Goal: Task Accomplishment & Management: Manage account settings

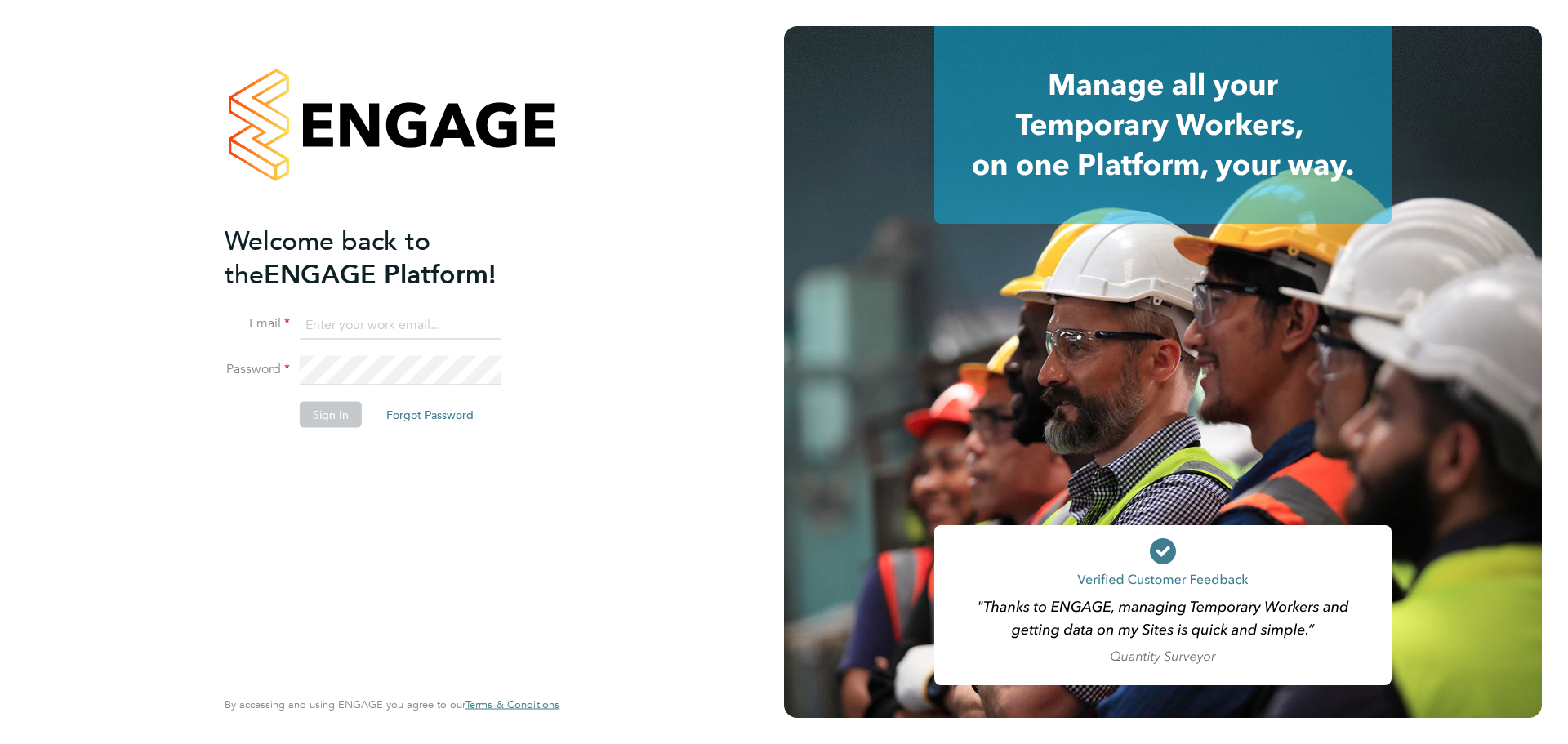
type input "coconnell@skilledcareers.co.uk"
drag, startPoint x: 329, startPoint y: 552, endPoint x: 348, endPoint y: 487, distance: 67.7
click at [329, 552] on div "Welcome back to the ENGAGE Platform! Email coconnell@skilledcareers.co.uk Passw…" at bounding box center [384, 453] width 319 height 460
click at [336, 414] on button "Sign In" at bounding box center [330, 414] width 62 height 26
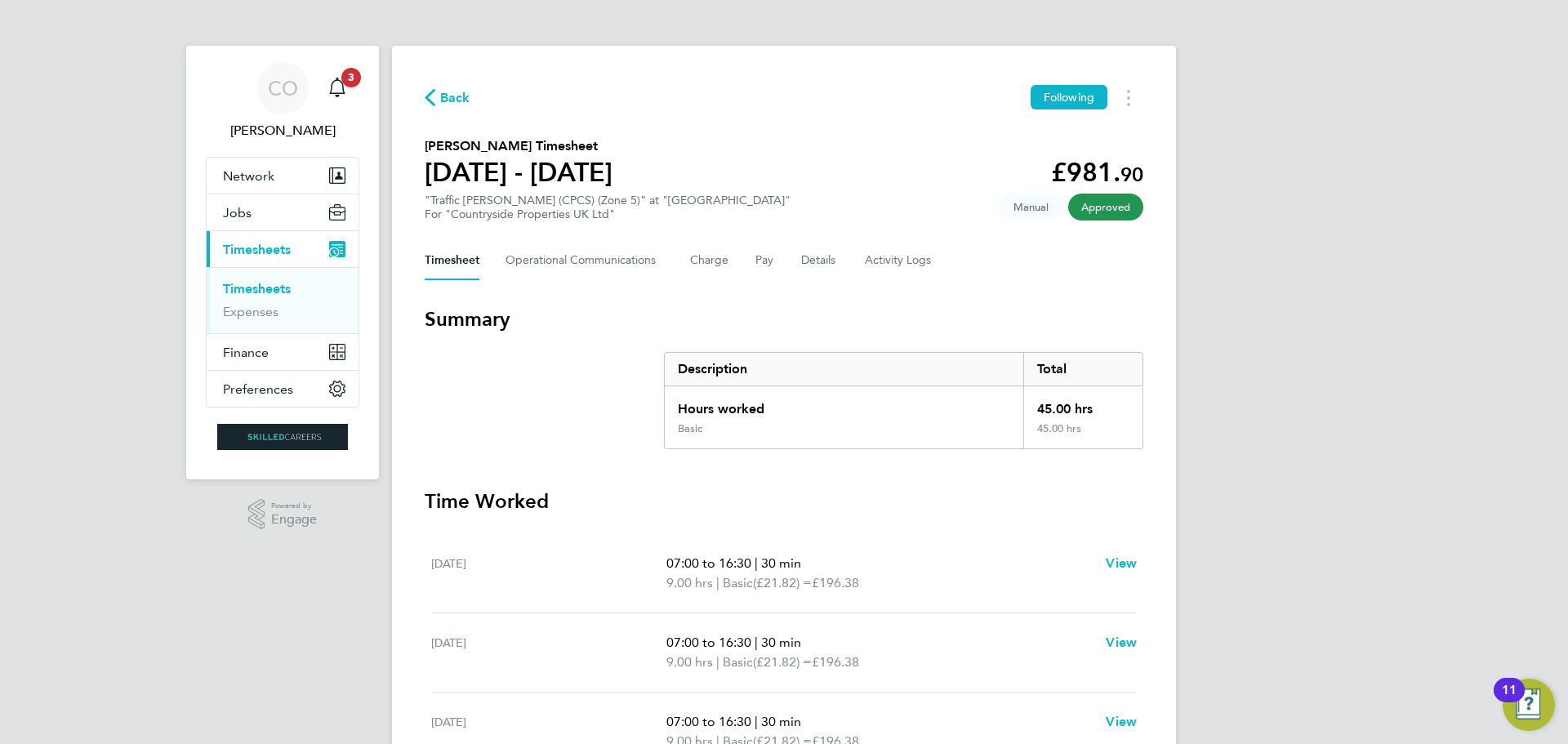
click at [253, 289] on link "Timesheets" at bounding box center [257, 288] width 68 height 16
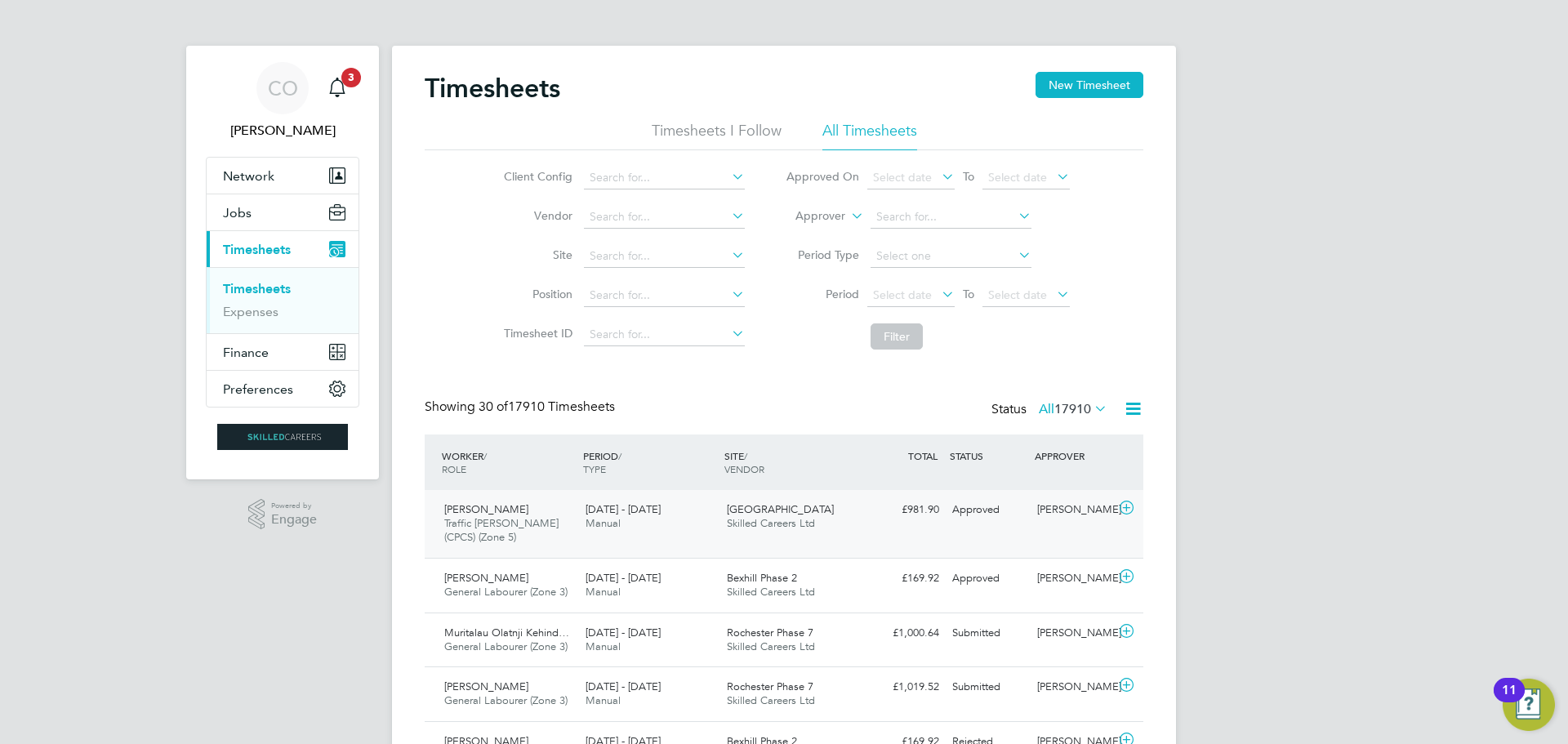
click at [537, 540] on div "[PERSON_NAME] Traffic [PERSON_NAME] (CPCS) (Zone 5) [DATE] - [DATE]" at bounding box center [508, 523] width 142 height 55
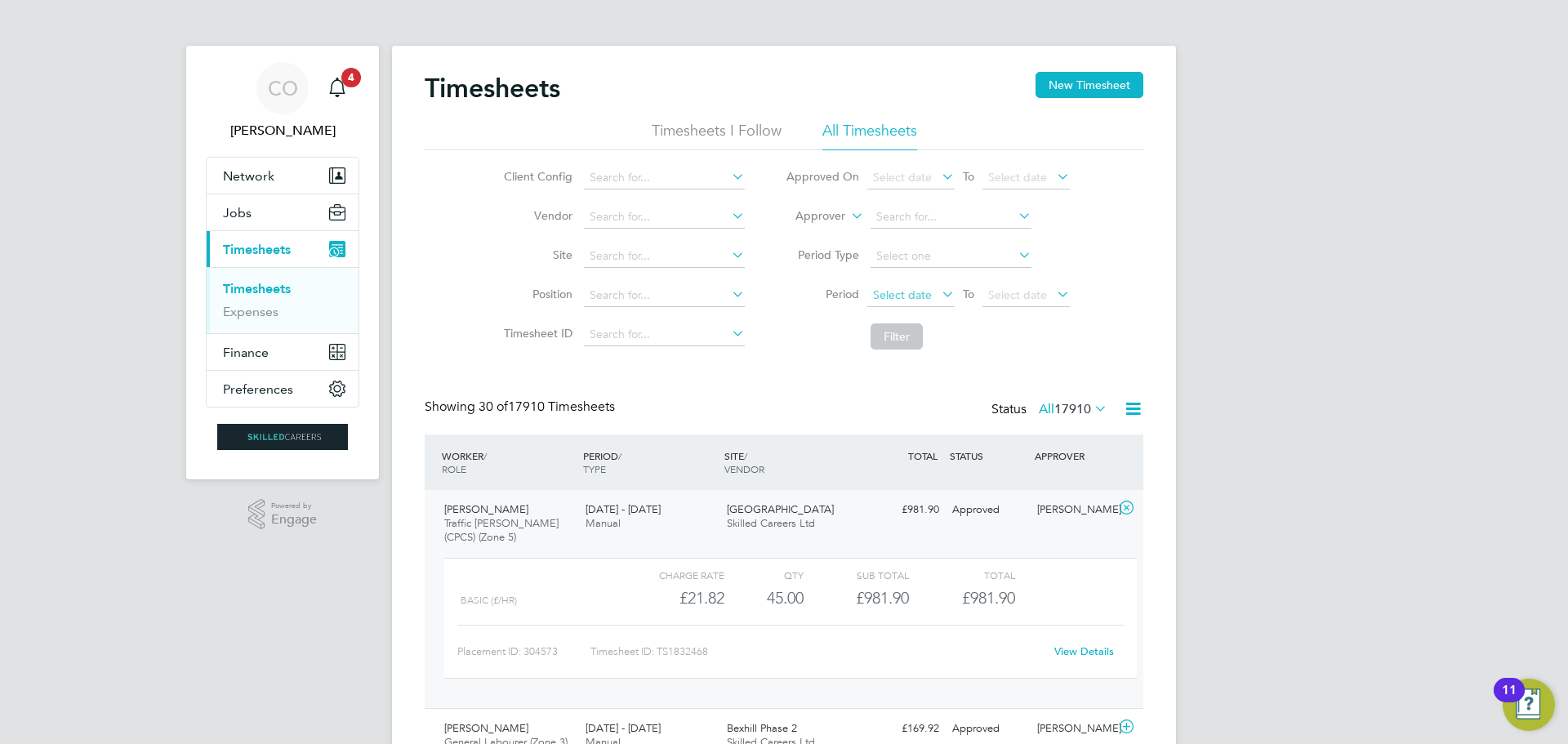
click at [911, 291] on span "Select date" at bounding box center [902, 295] width 59 height 15
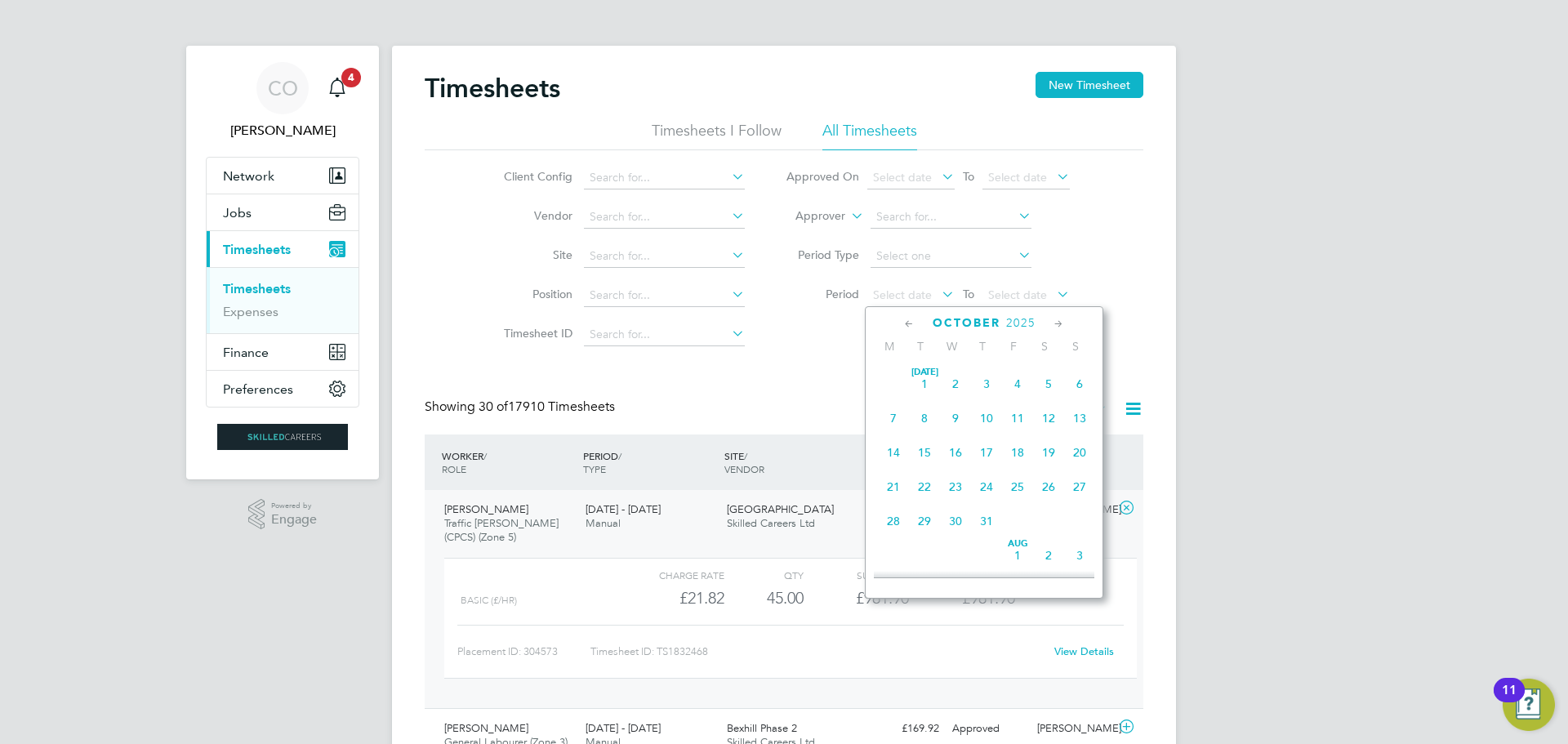
scroll to position [460, 0]
click at [898, 376] on span "22" at bounding box center [893, 371] width 31 height 31
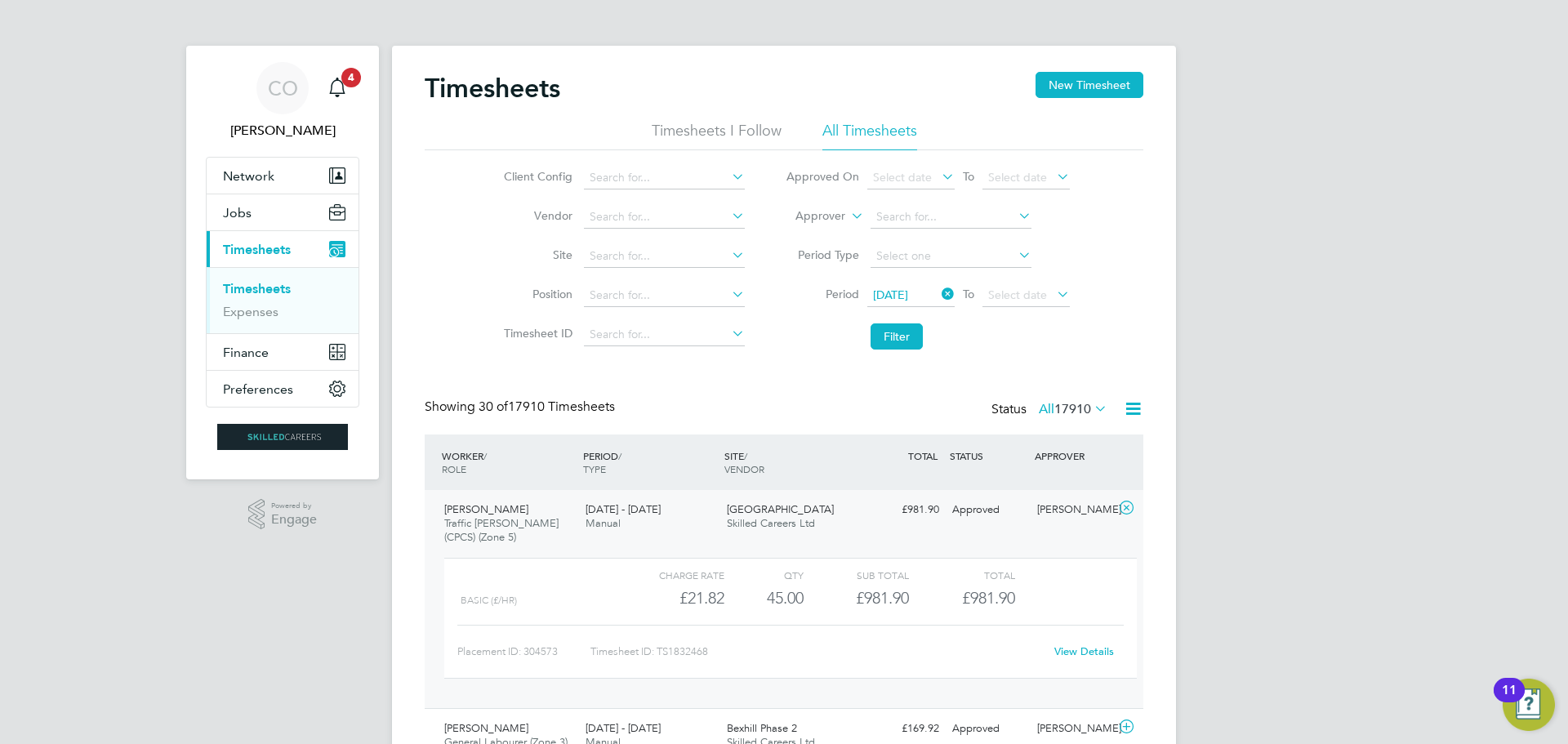
click at [1045, 310] on li "Period [DATE] To Select date" at bounding box center [928, 296] width 326 height 39
click at [1046, 299] on span "Select date" at bounding box center [1018, 295] width 59 height 15
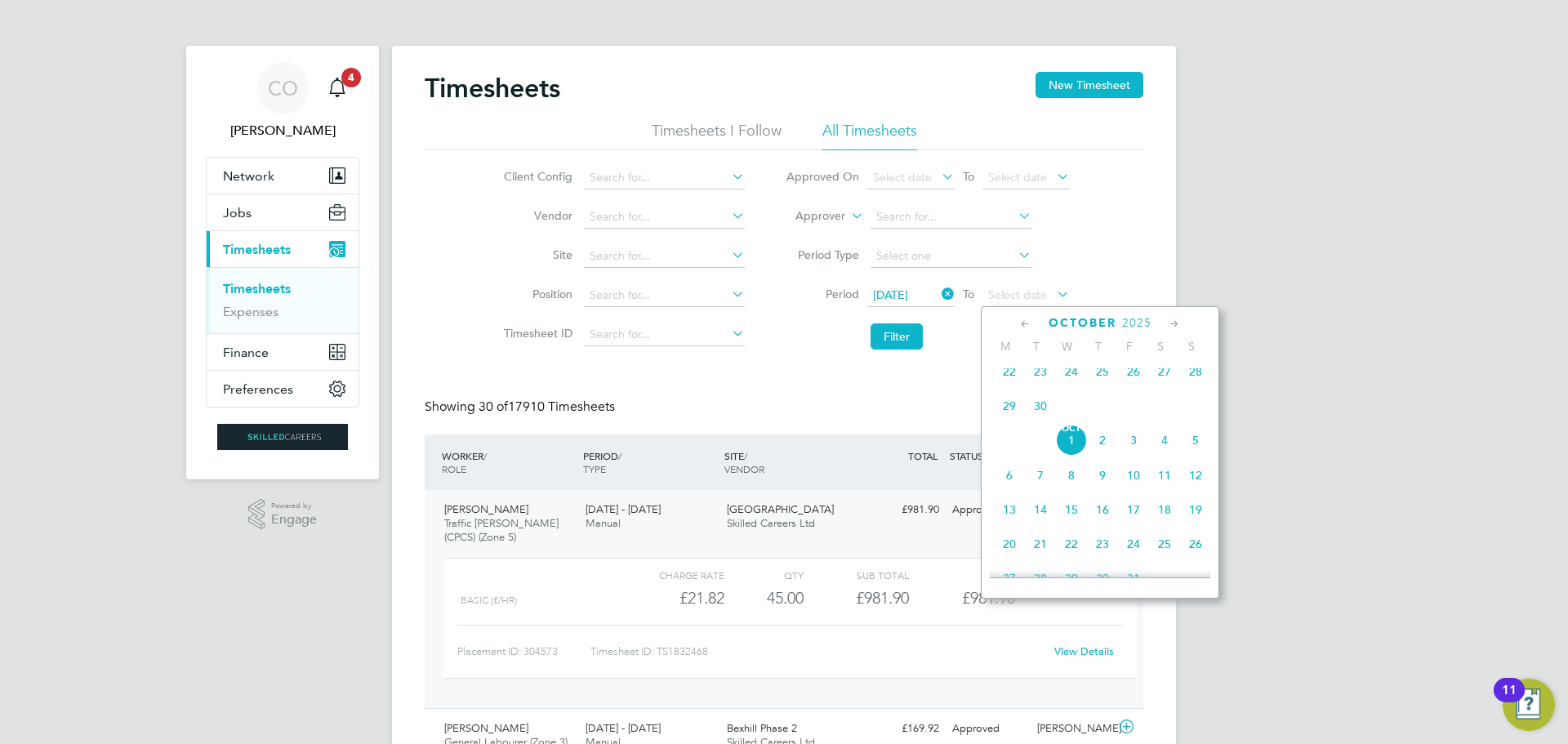
click at [1198, 384] on span "28" at bounding box center [1195, 371] width 31 height 31
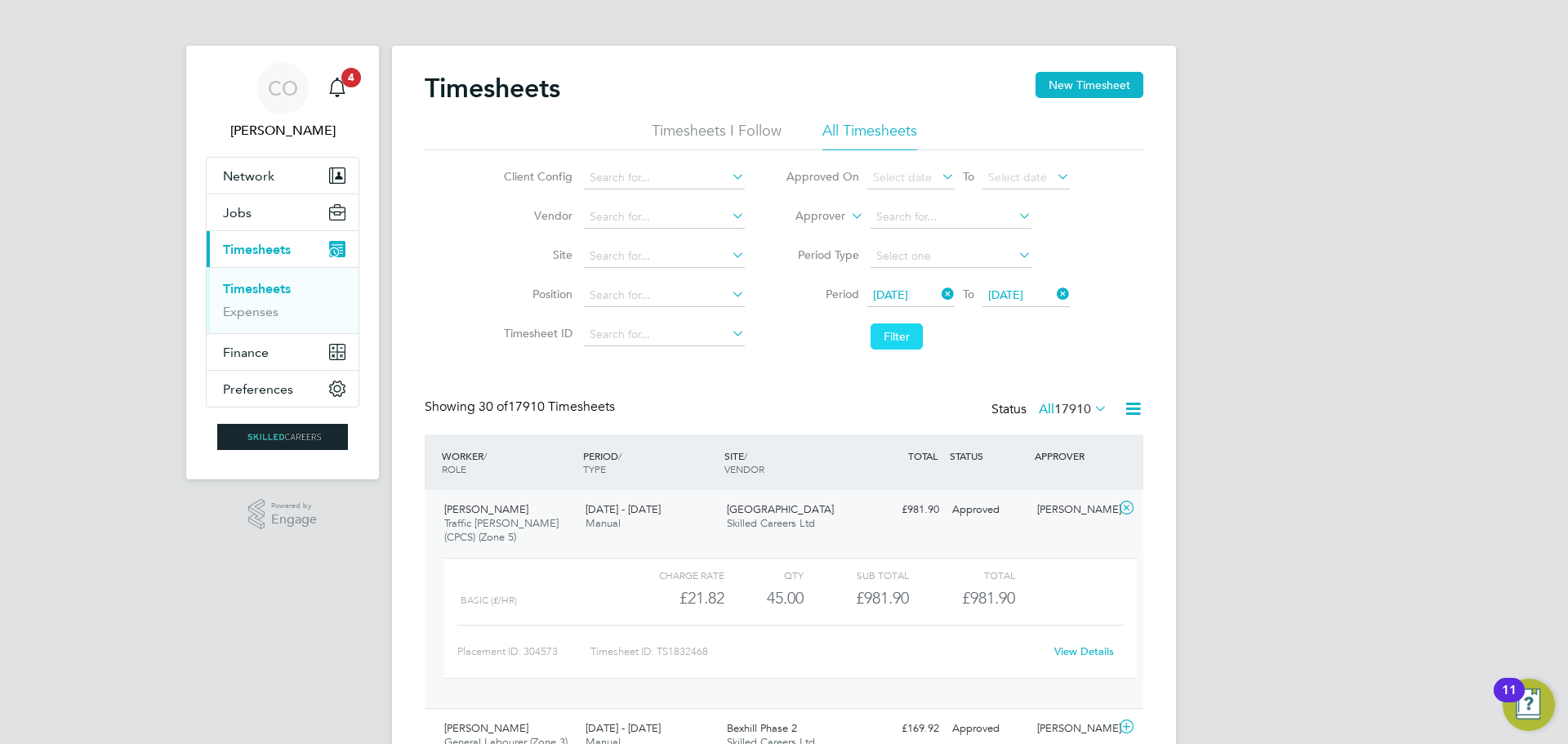
click at [896, 340] on button "Filter" at bounding box center [897, 337] width 52 height 26
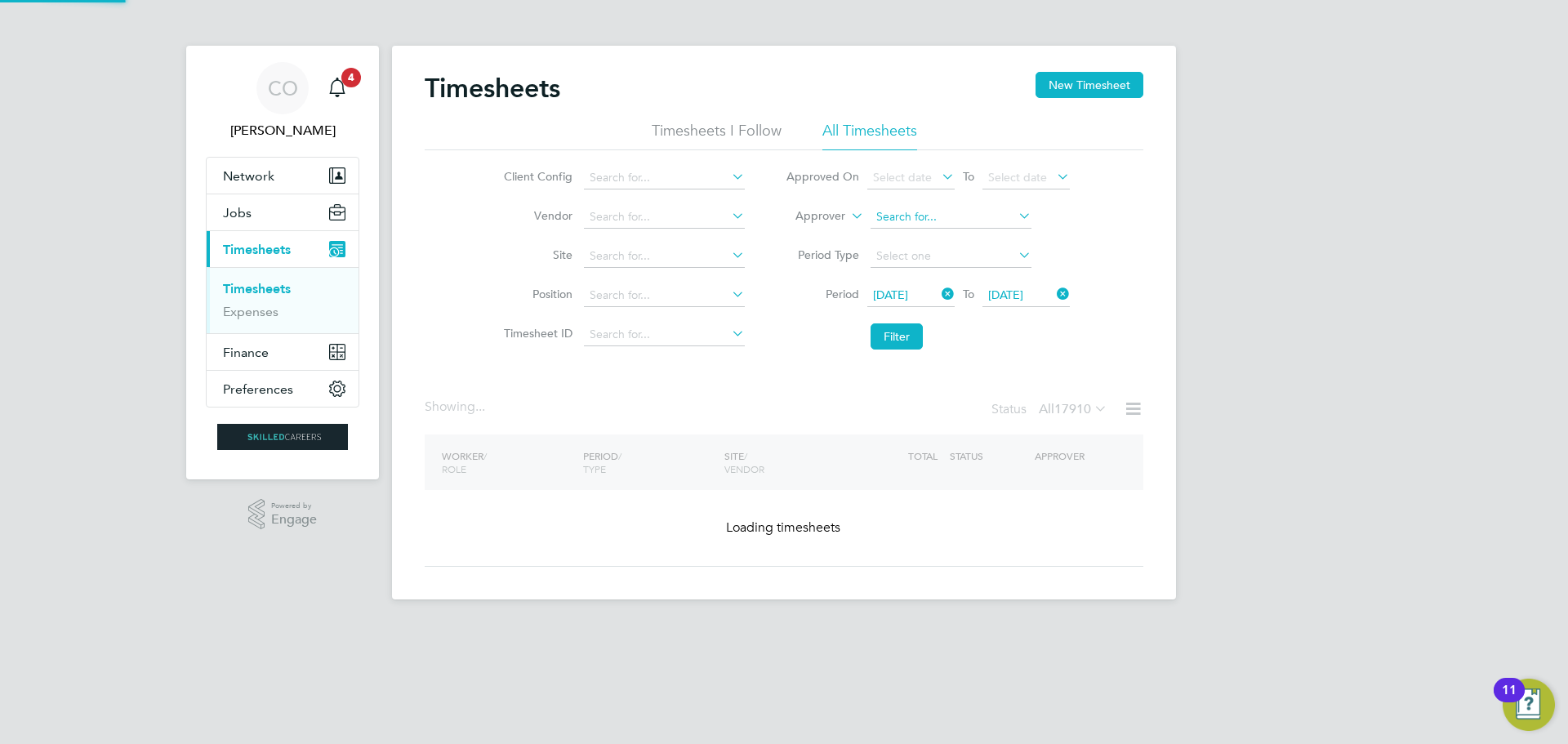
click at [901, 214] on input at bounding box center [951, 217] width 161 height 23
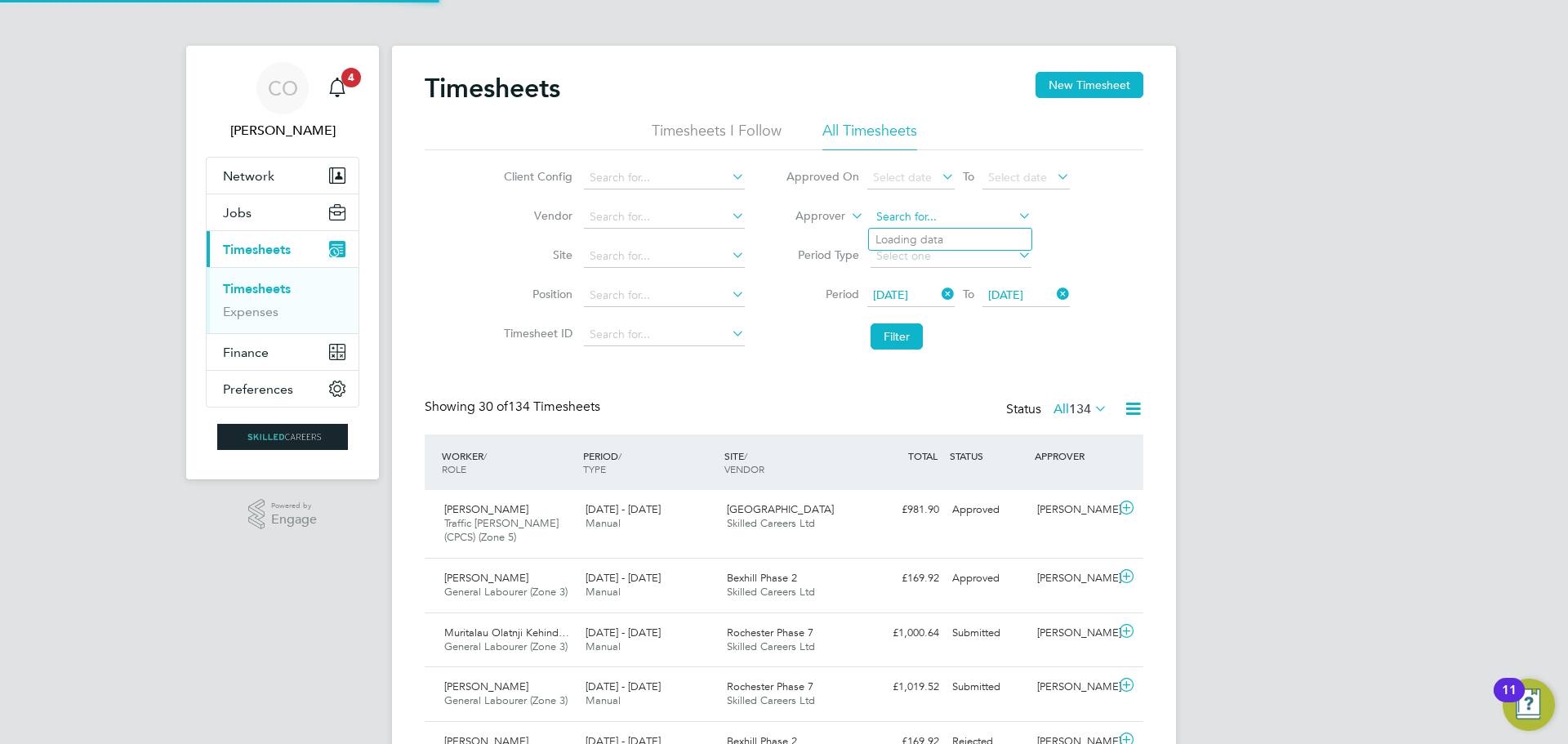
scroll to position [42, 142]
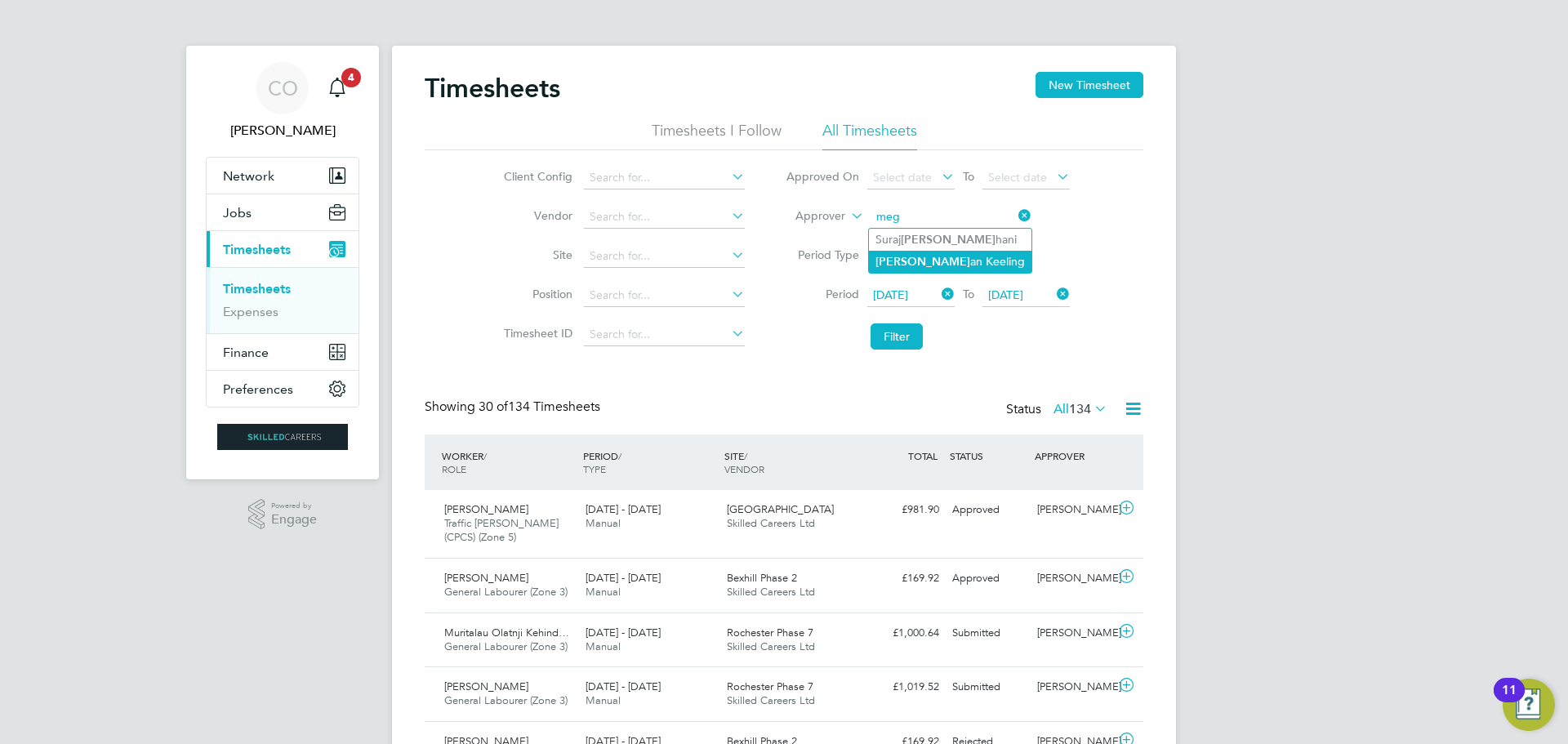
click at [913, 255] on li "Meg an Keeling" at bounding box center [951, 262] width 162 height 22
type input "[PERSON_NAME]"
click at [895, 340] on button "Filter" at bounding box center [897, 337] width 52 height 26
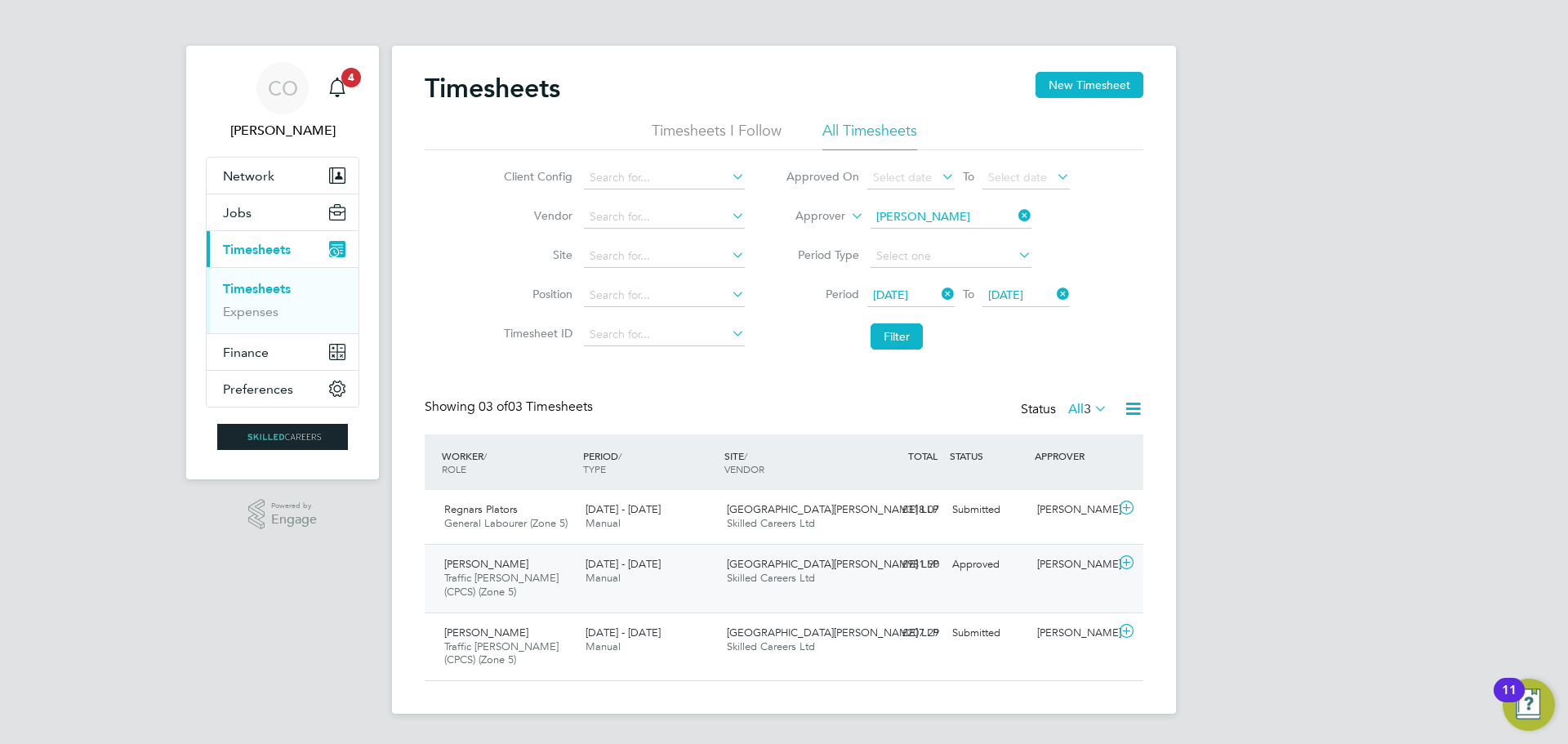
click at [576, 575] on div "[PERSON_NAME] Traffic [PERSON_NAME] (CPCS) (Zone 5) [DATE] - [DATE]" at bounding box center [508, 578] width 142 height 55
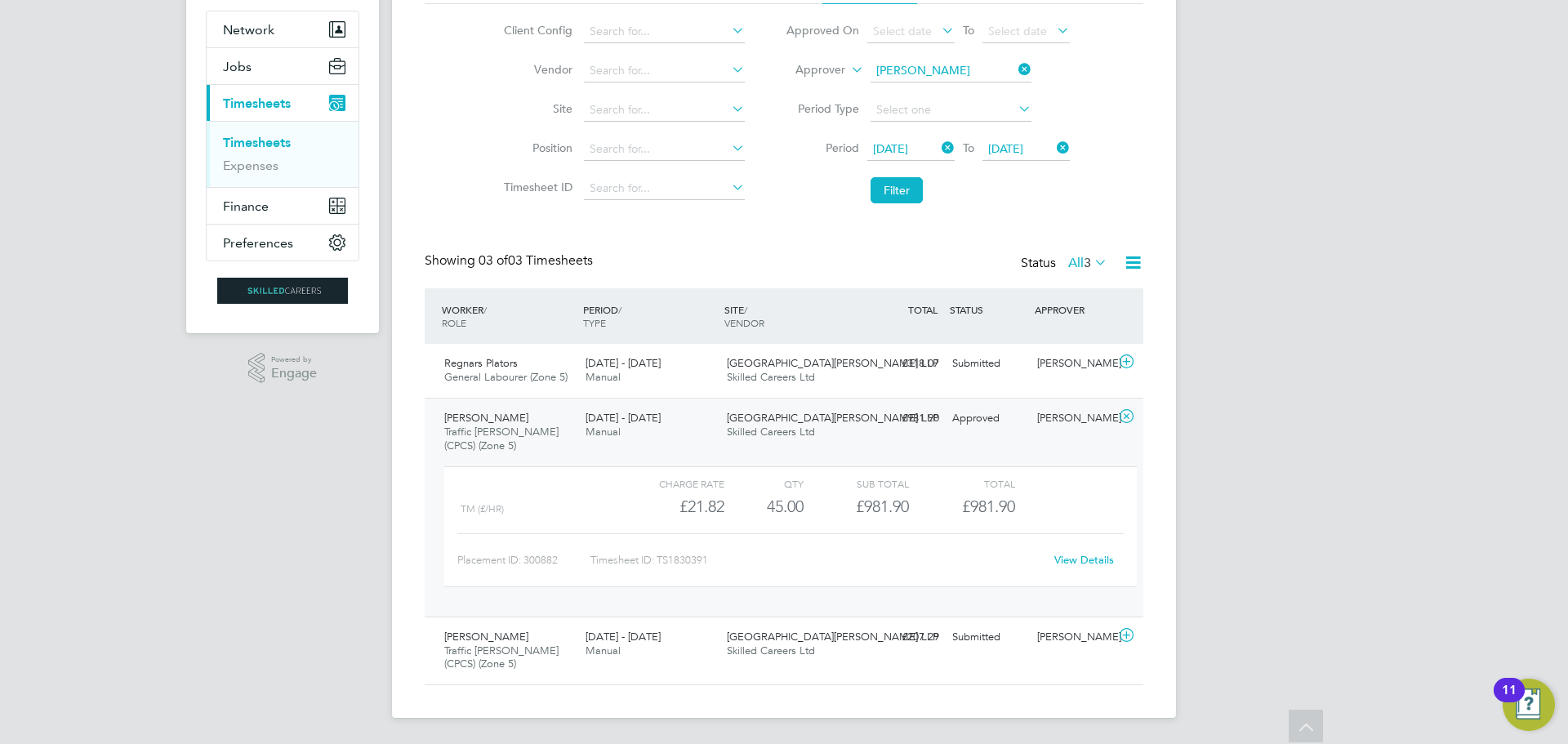
click at [1189, 378] on div "CO [PERSON_NAME] Notifications 4 Applications: Network Businesses Sites Workers…" at bounding box center [784, 298] width 1568 height 890
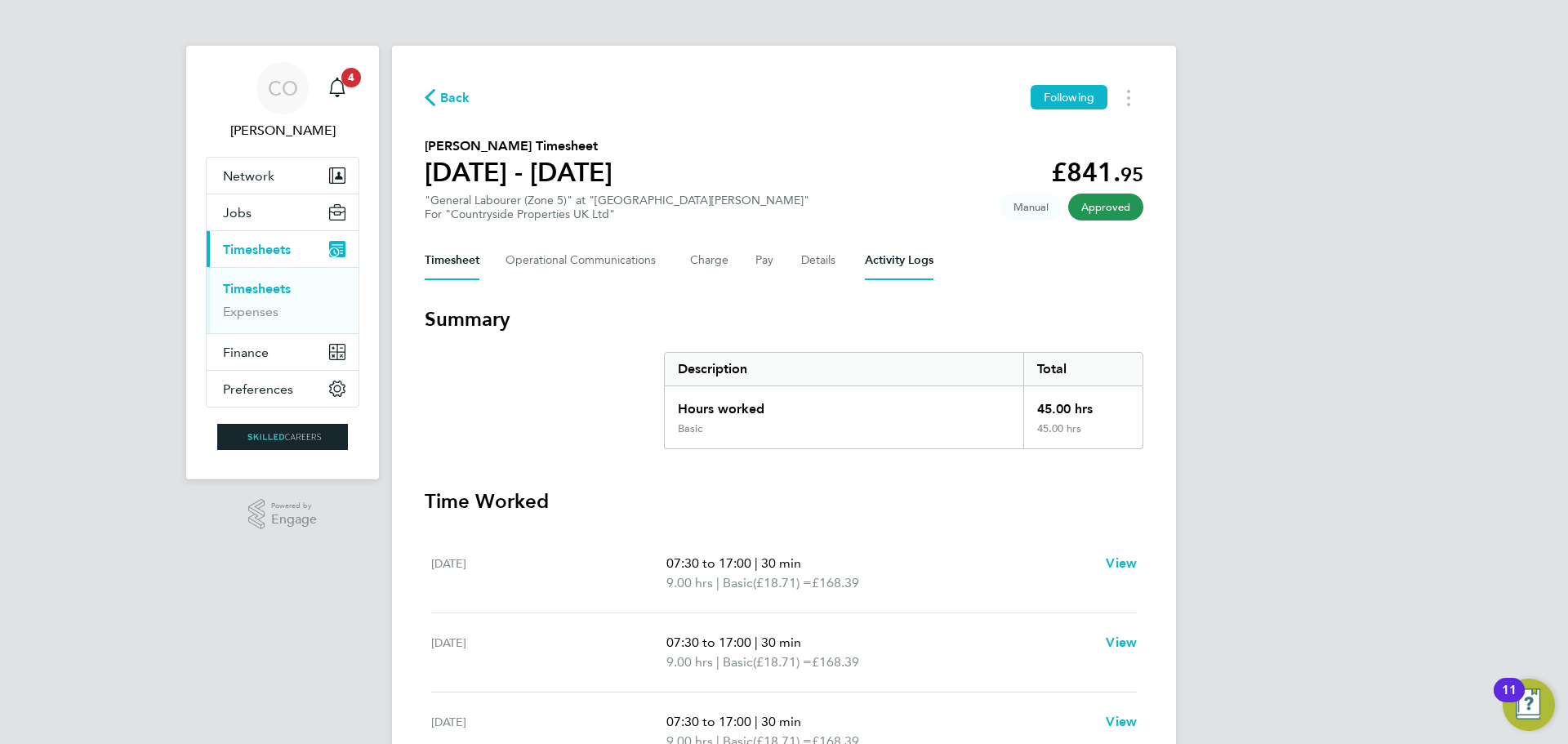
click at [904, 255] on Logs-tab "Activity Logs" at bounding box center [899, 260] width 69 height 39
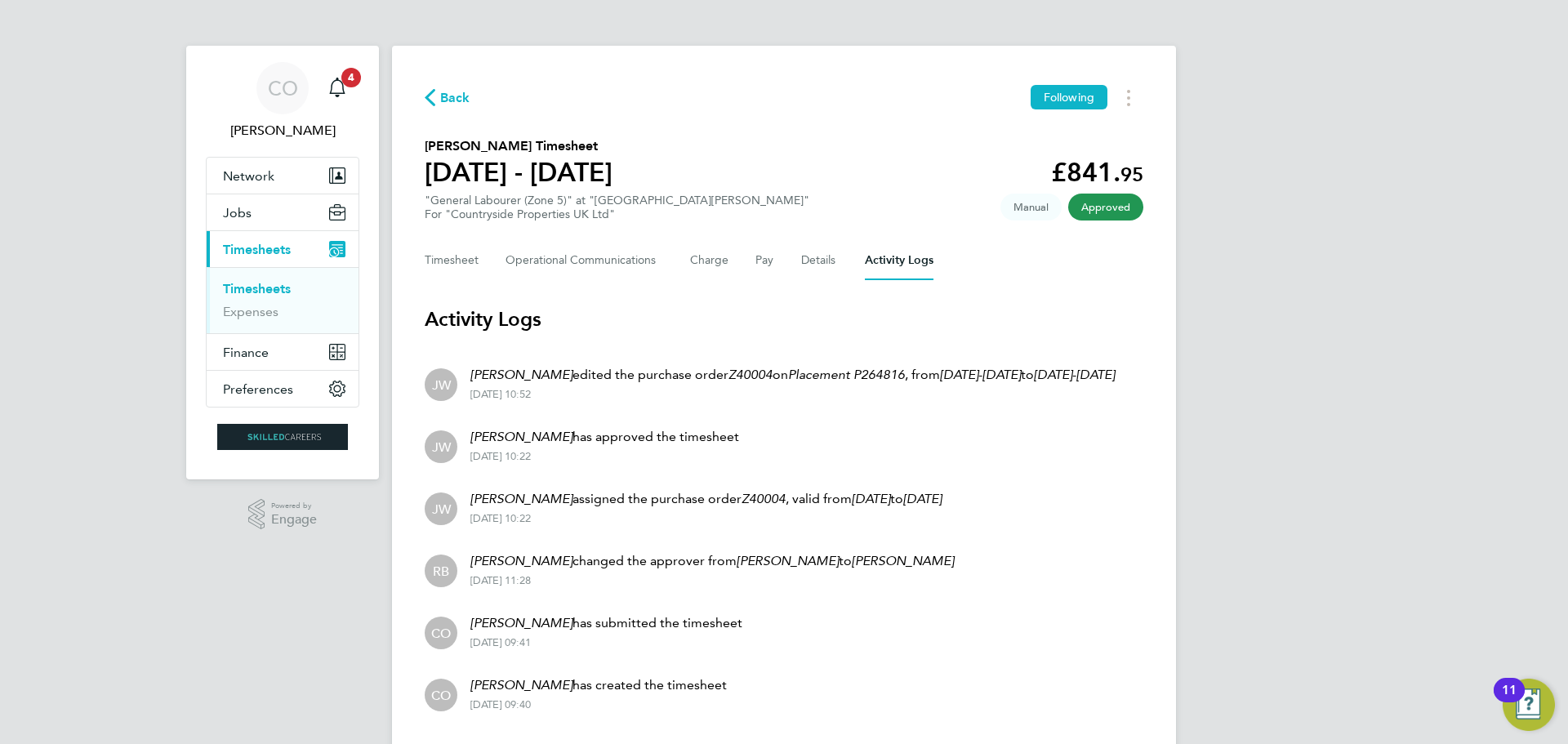
click at [33, 29] on div "CO Ciara O'Connell Notifications 4 Applications: Network Businesses Sites Worke…" at bounding box center [784, 394] width 1568 height 790
